Goal: Navigation & Orientation: Find specific page/section

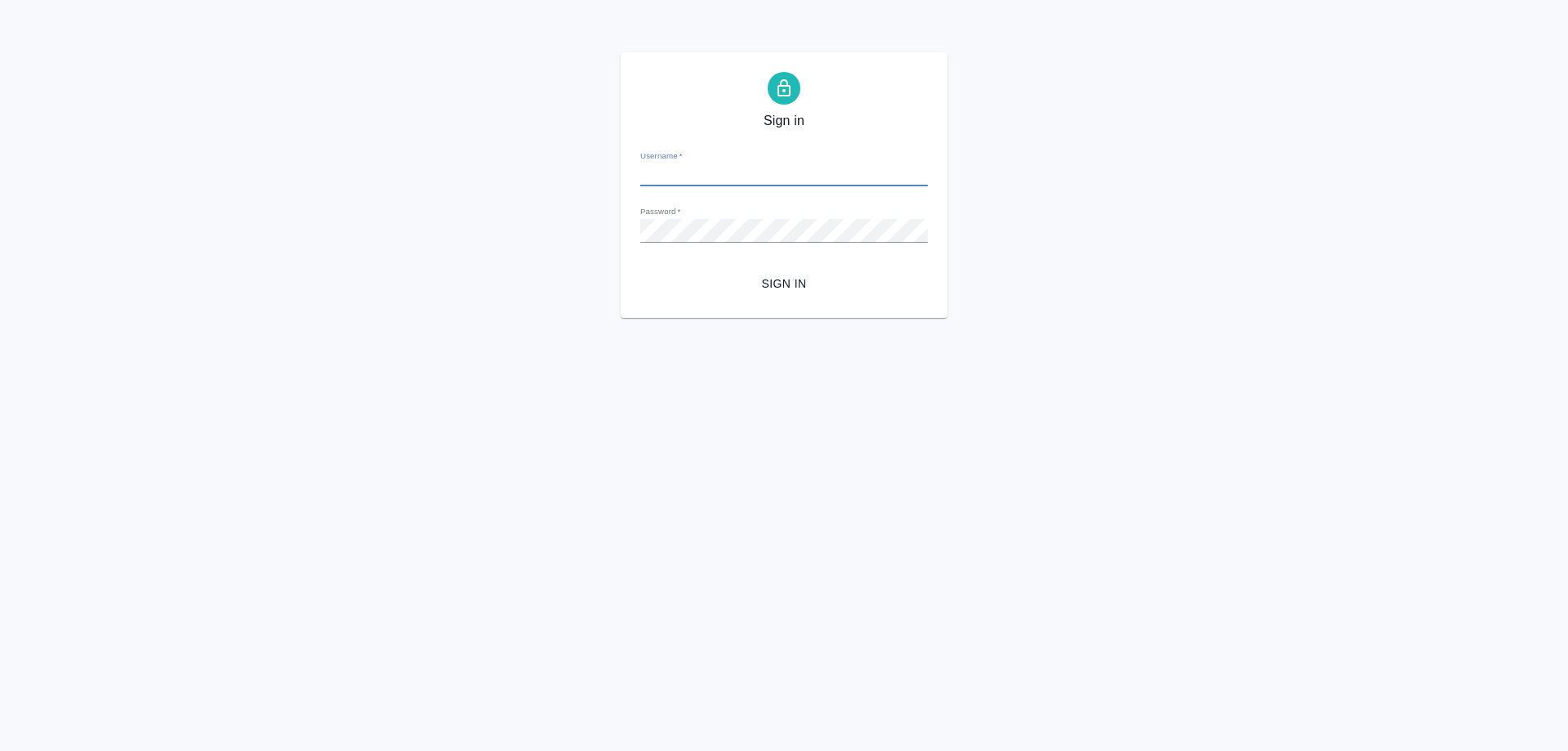
type input "v.arsenyeva@awatera.com"
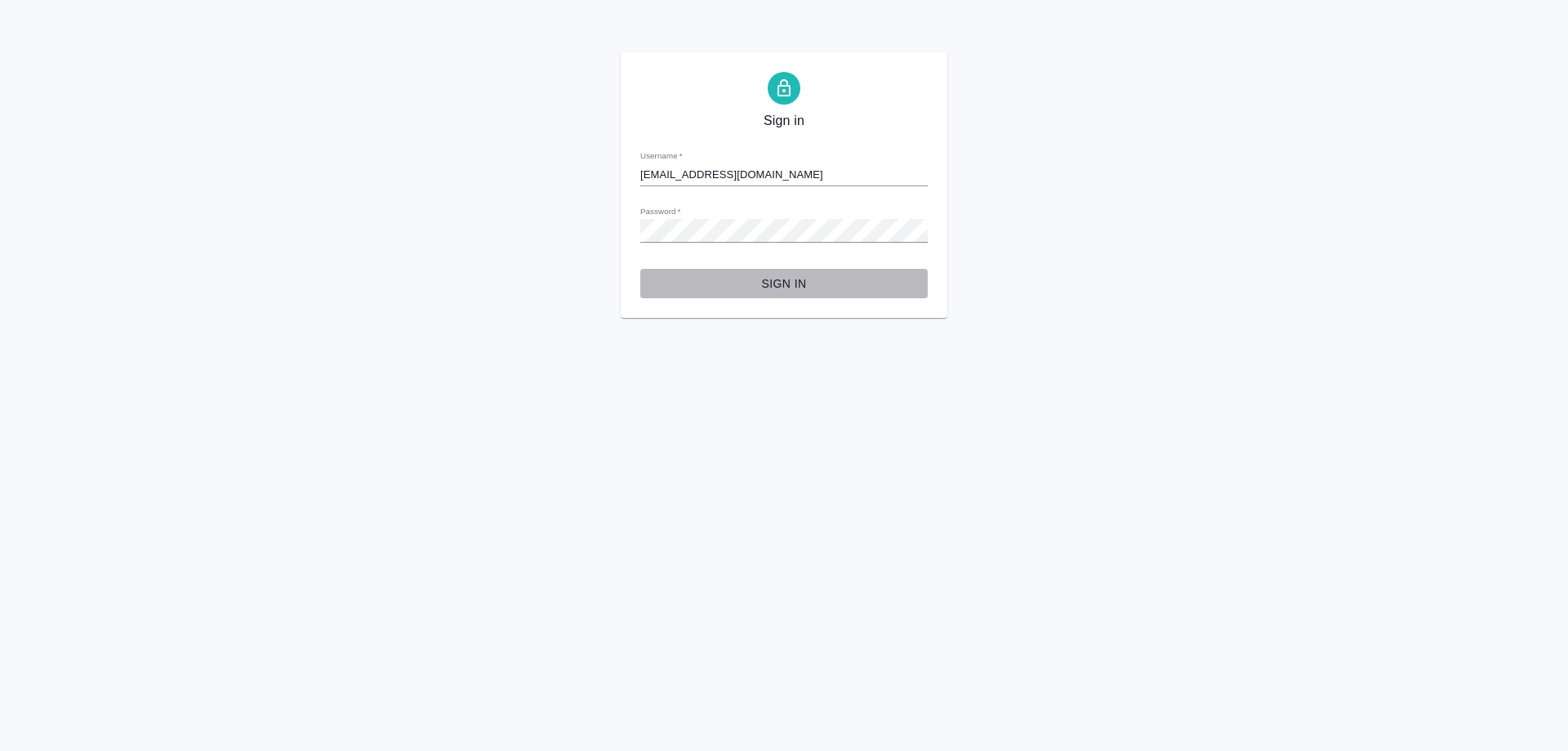
click at [785, 285] on span "Sign in" at bounding box center [784, 284] width 261 height 20
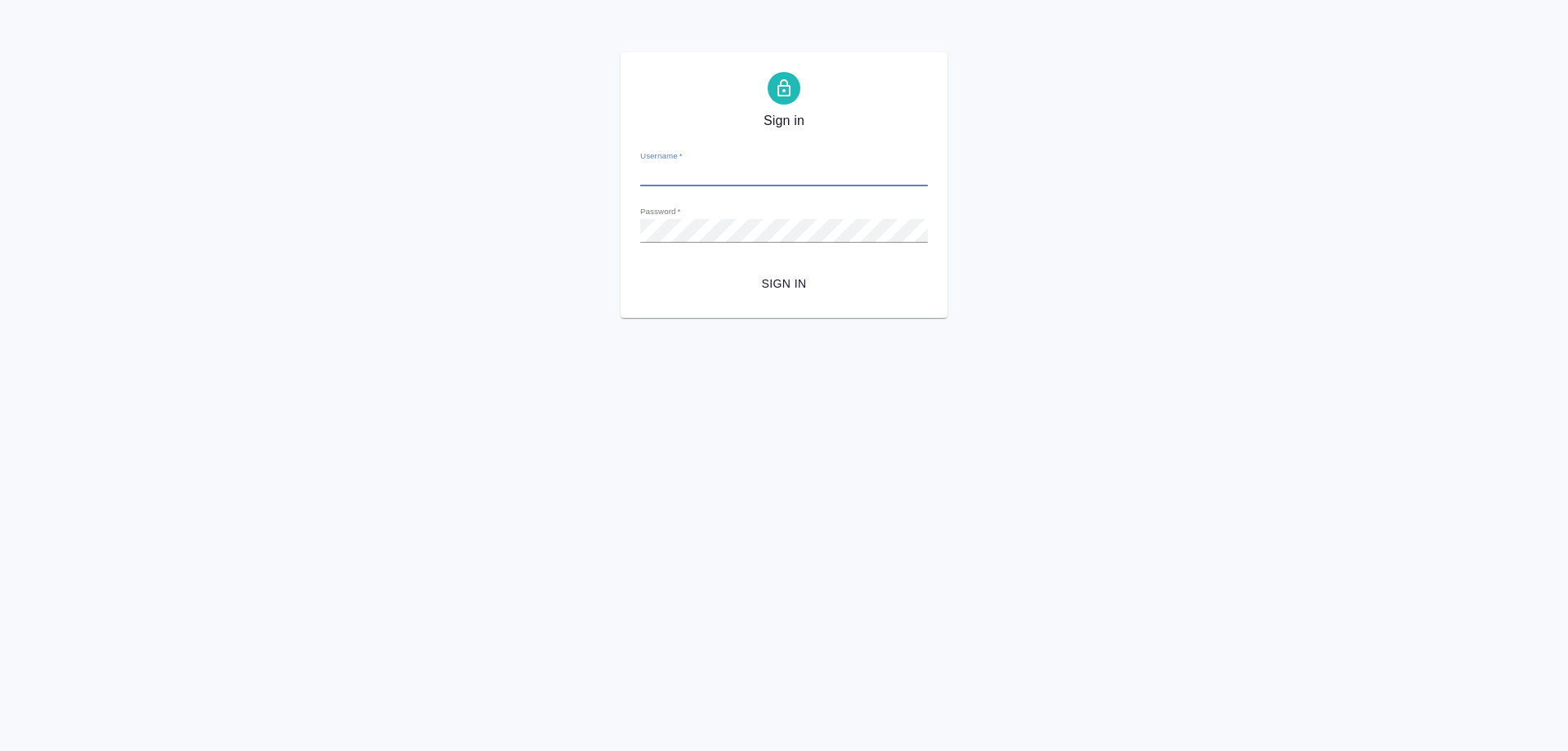
type input "[EMAIL_ADDRESS][DOMAIN_NAME]"
click at [771, 276] on span "Sign in" at bounding box center [784, 284] width 261 height 20
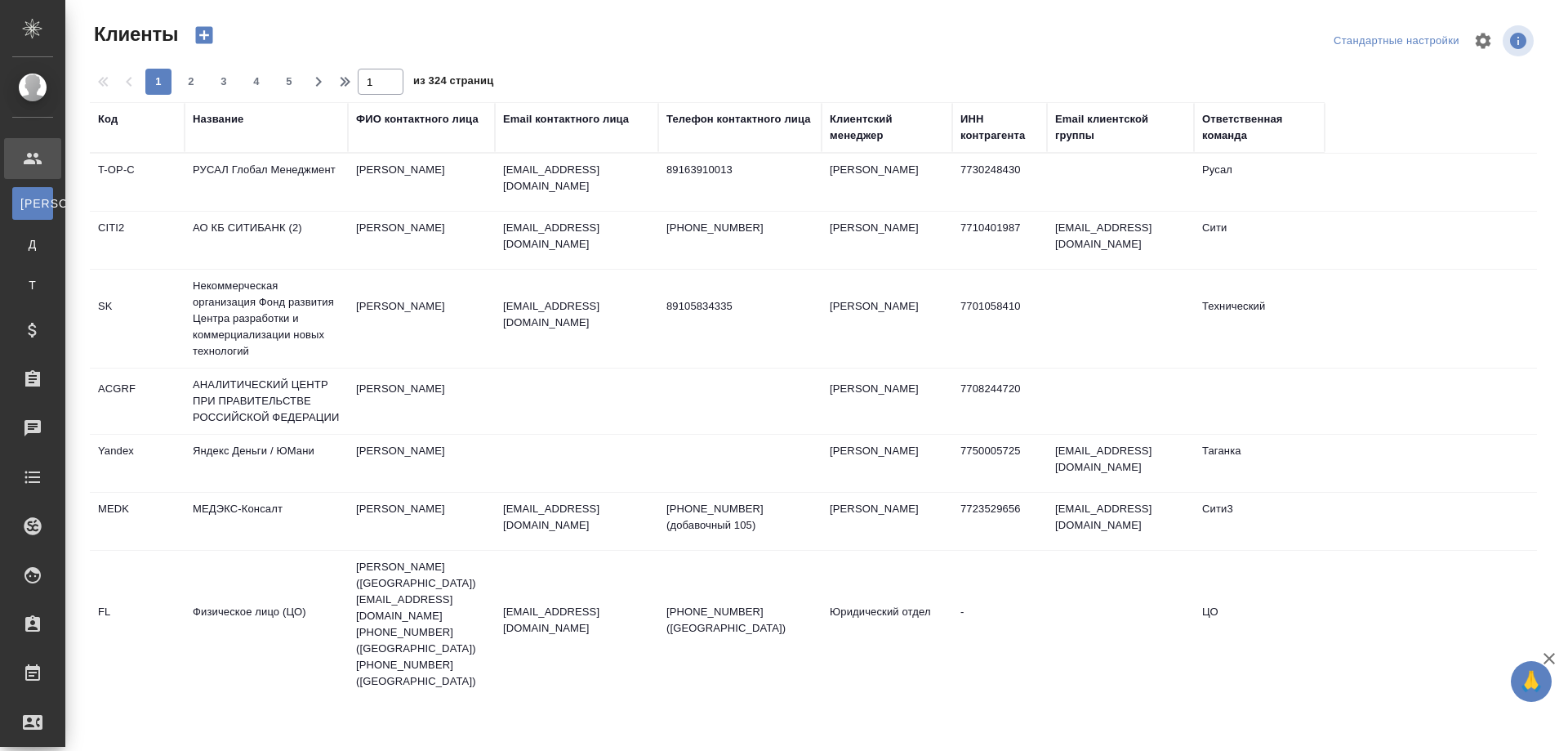
select select "RU"
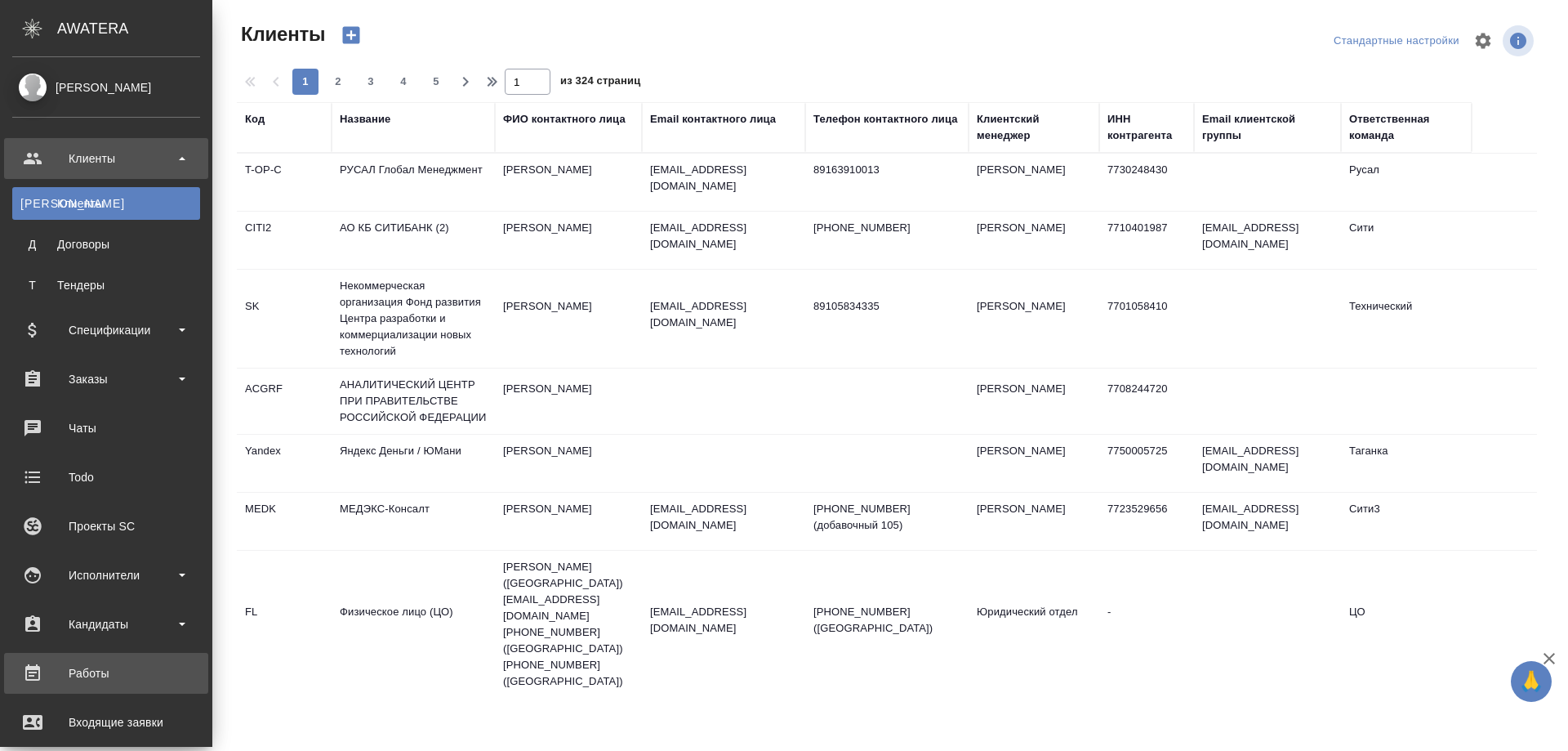
click at [104, 665] on div "Работы" at bounding box center [106, 673] width 188 height 24
